Goal: Task Accomplishment & Management: Manage account settings

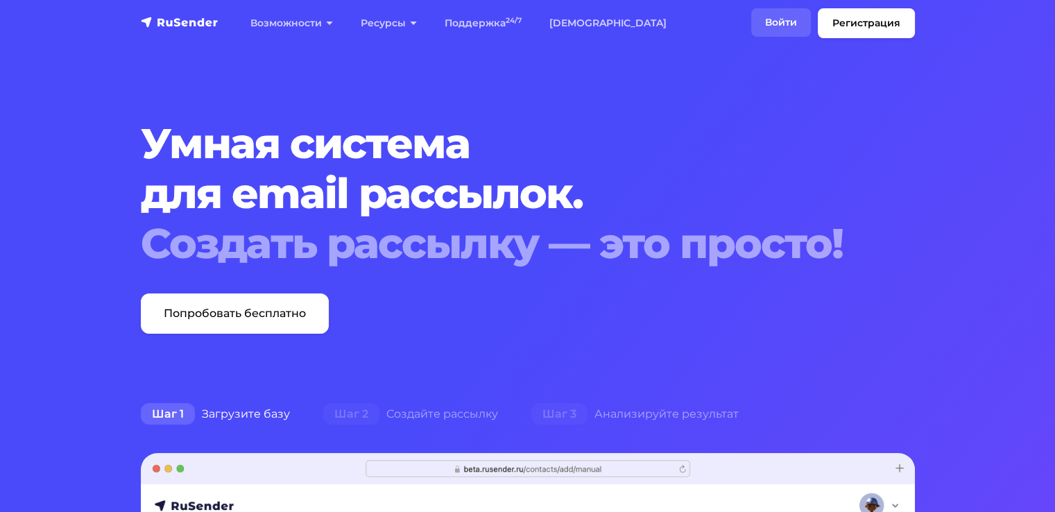
click at [767, 35] on link "Войти" at bounding box center [781, 22] width 60 height 28
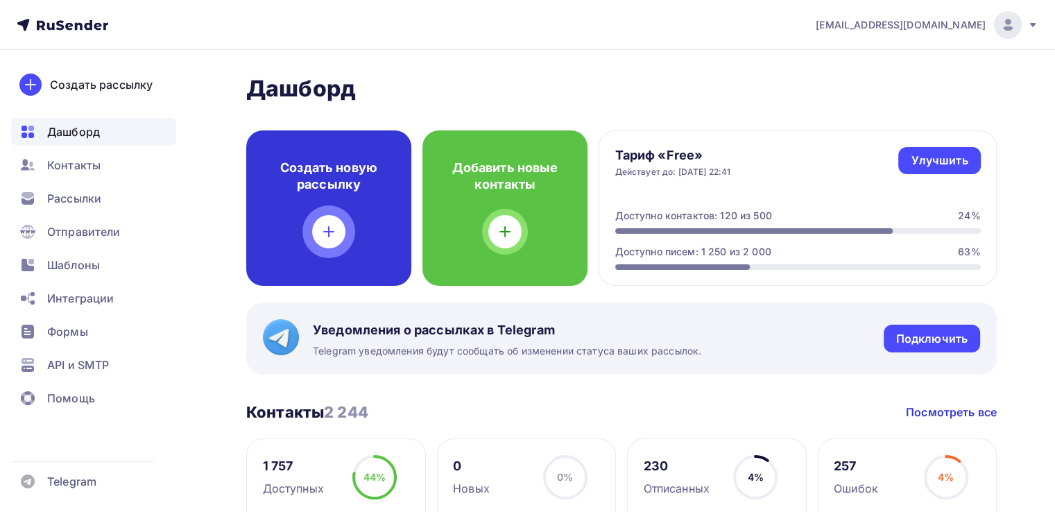
scroll to position [69, 0]
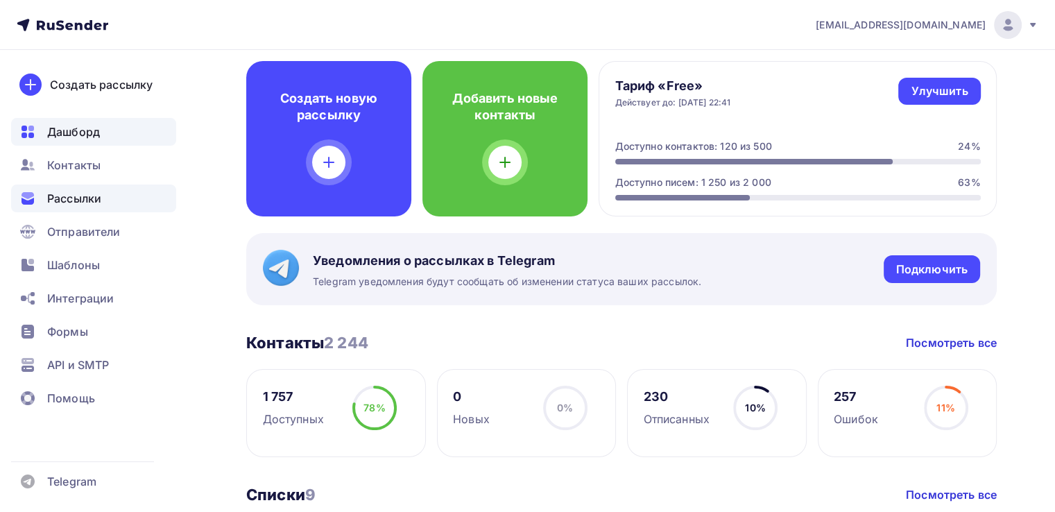
click at [97, 195] on span "Рассылки" at bounding box center [74, 198] width 54 height 17
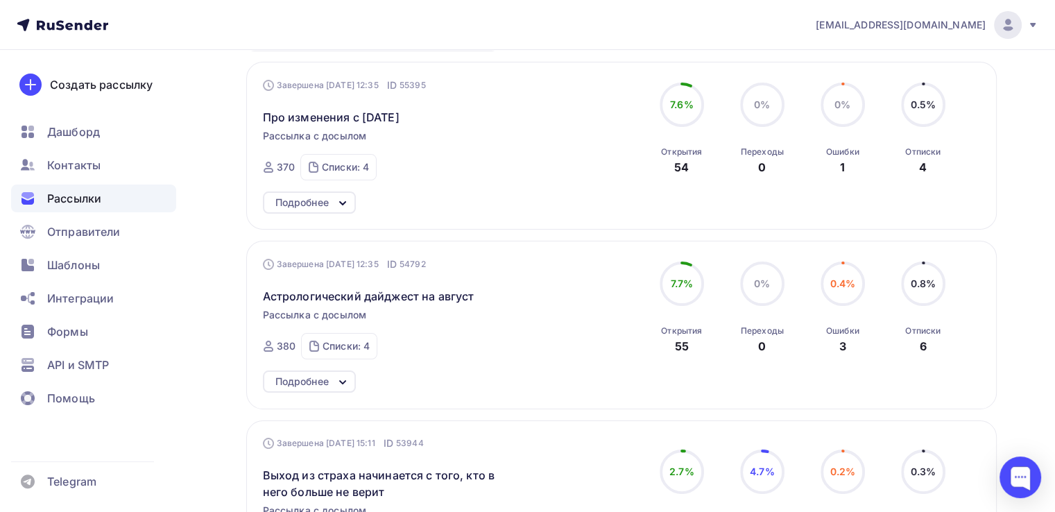
scroll to position [208, 0]
